Goal: Find specific page/section

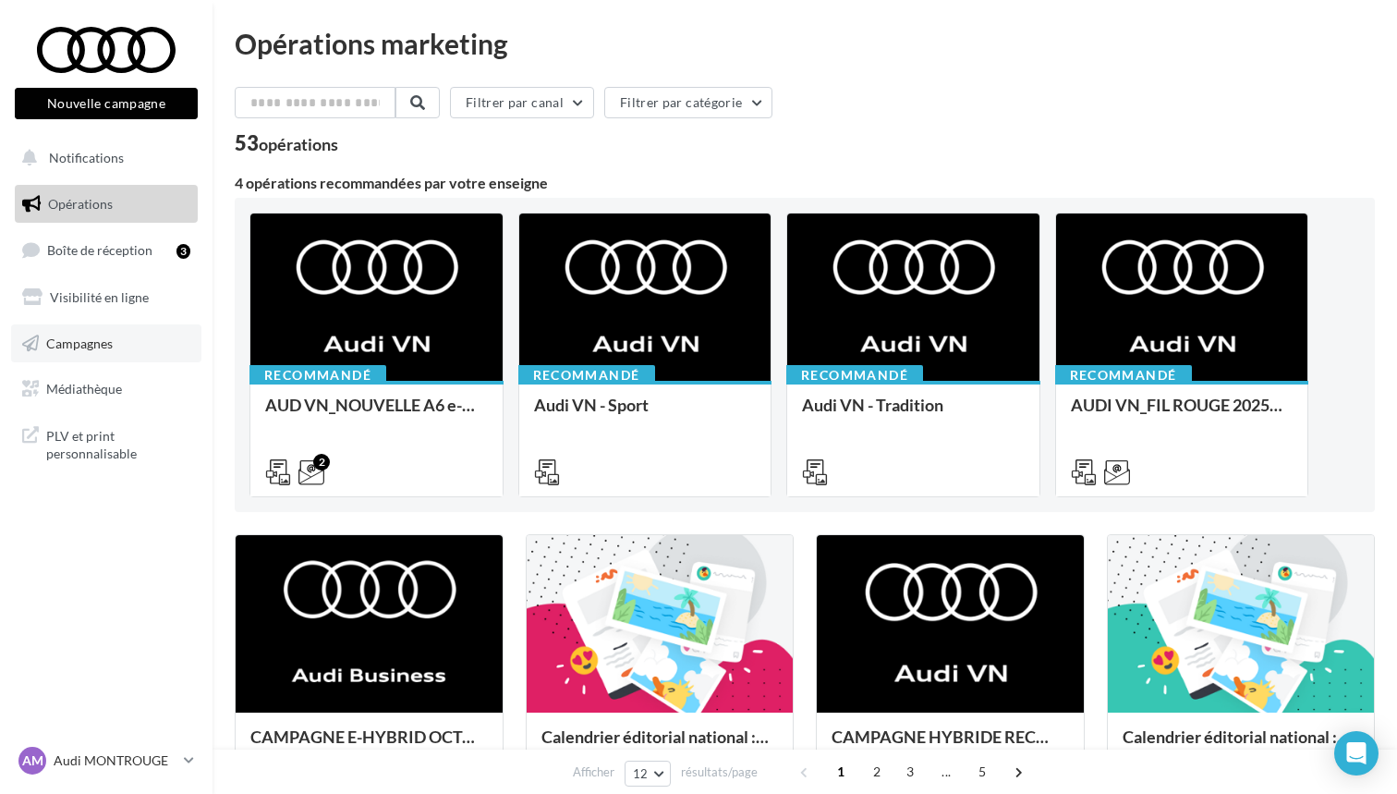
click at [98, 342] on span "Campagnes" at bounding box center [79, 342] width 67 height 16
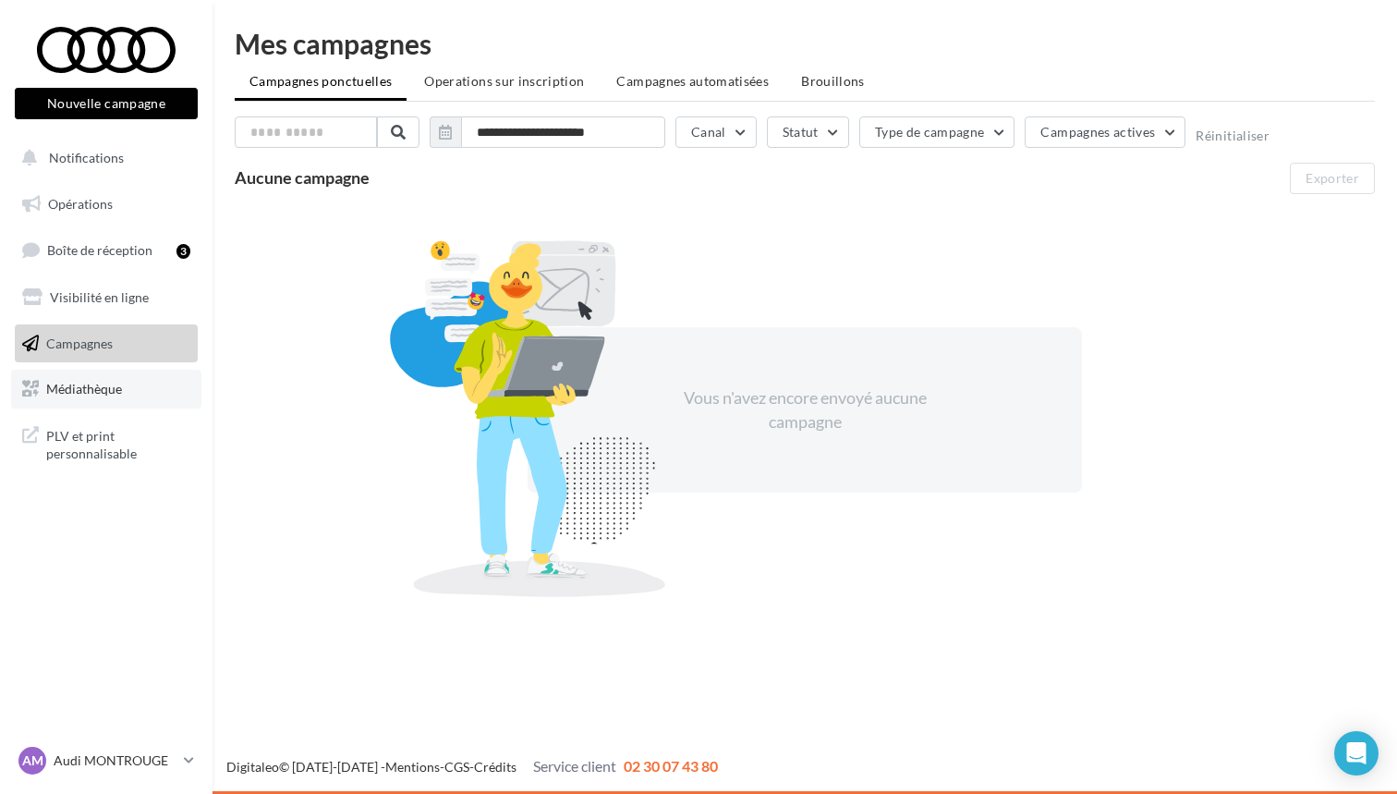
click at [79, 375] on link "Médiathèque" at bounding box center [106, 389] width 190 height 39
